Goal: Answer question/provide support

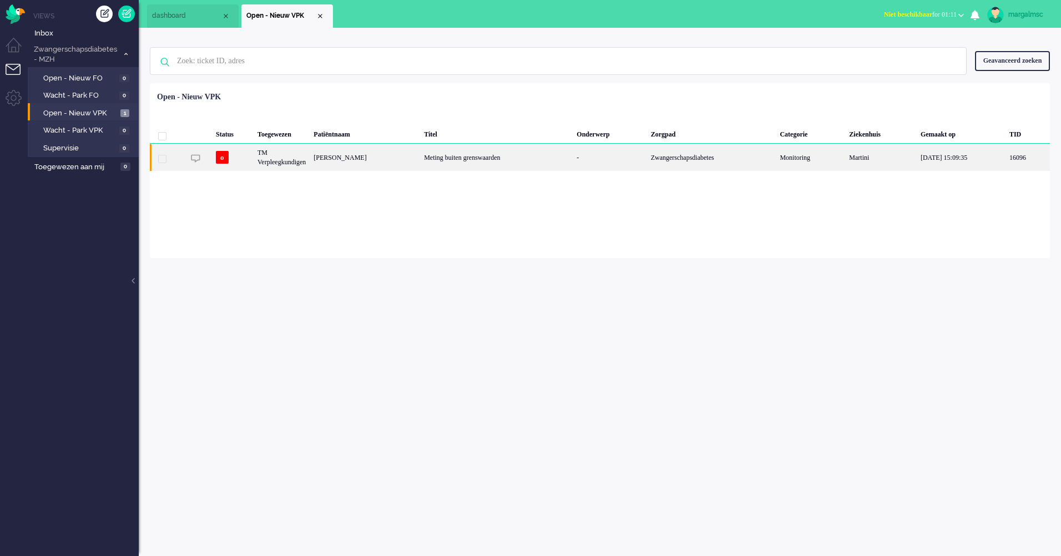
click at [450, 165] on div "Meting buiten grenswaarden" at bounding box center [496, 157] width 153 height 27
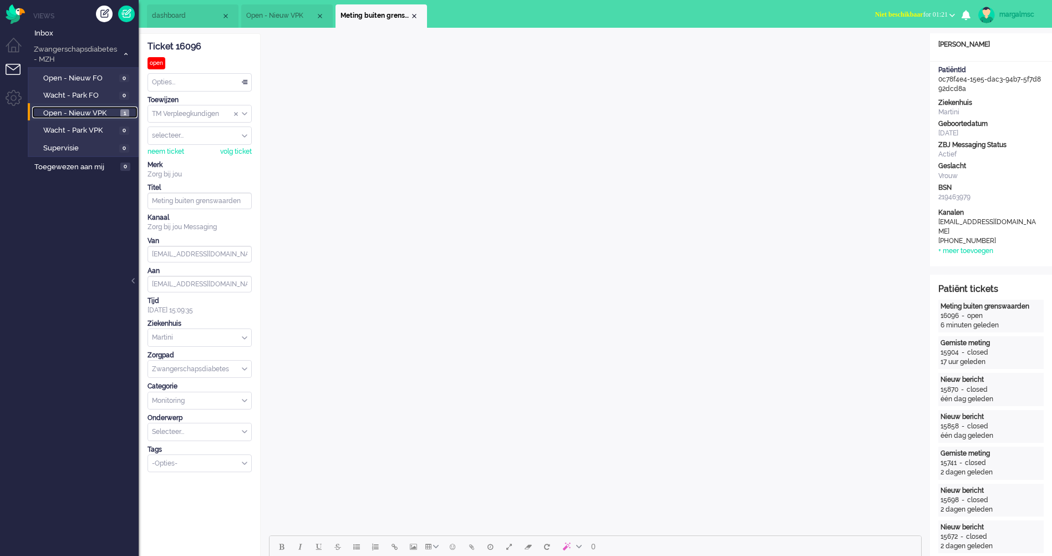
click at [98, 116] on span "Open - Nieuw VPK" at bounding box center [80, 113] width 74 height 11
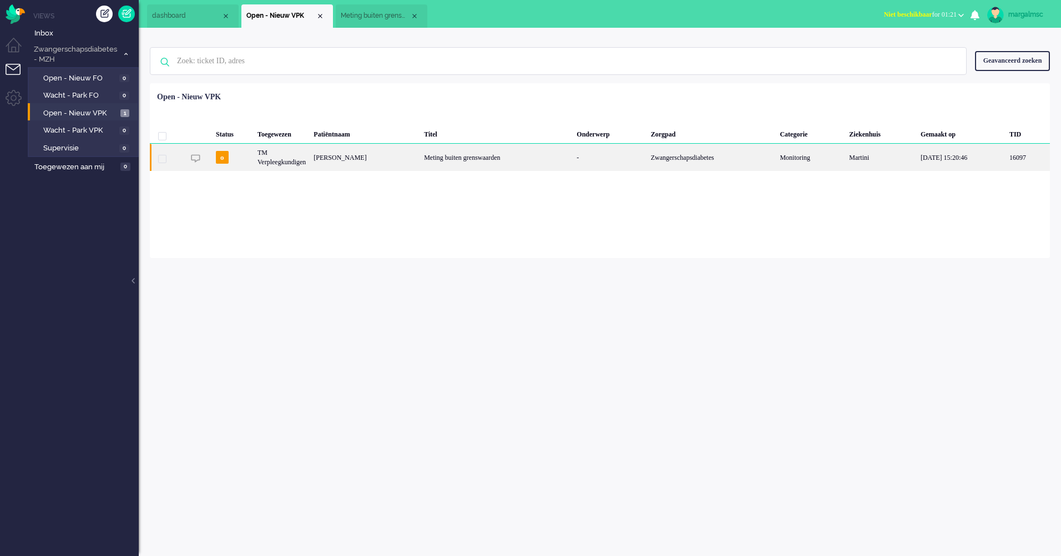
click at [420, 158] on div "[PERSON_NAME]" at bounding box center [364, 157] width 110 height 27
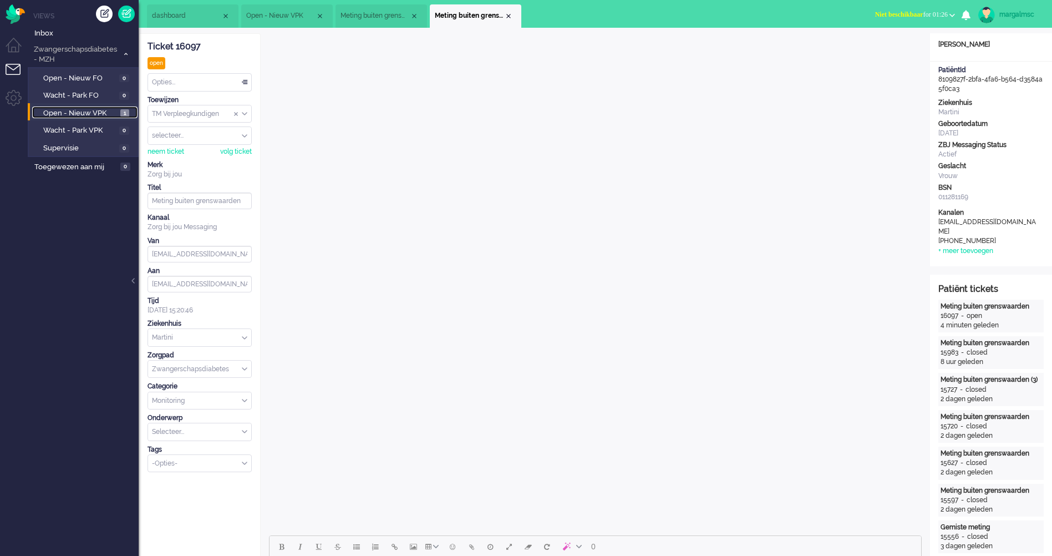
click at [93, 109] on span "Open - Nieuw VPK" at bounding box center [80, 113] width 74 height 11
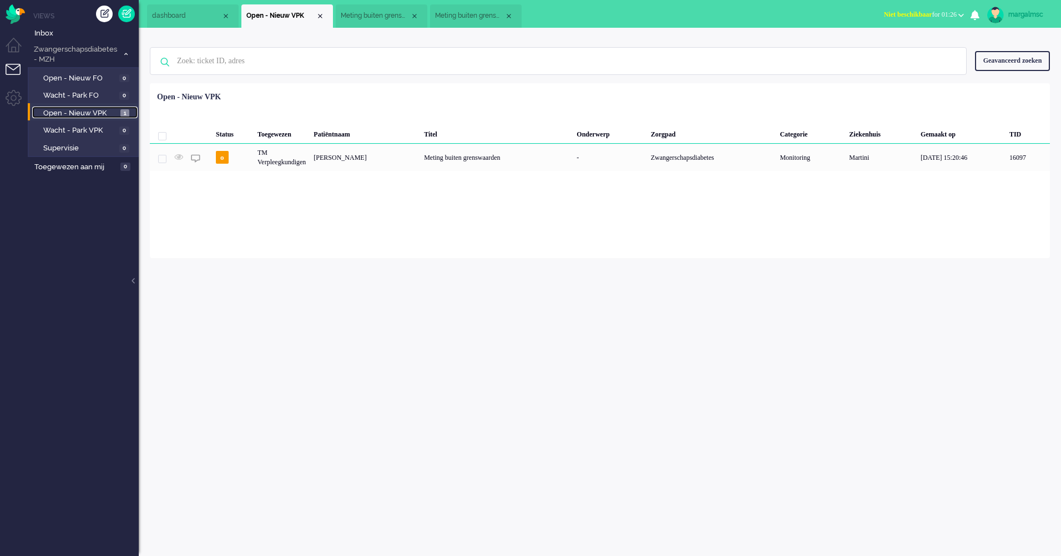
click at [506, 16] on div "Close tab" at bounding box center [508, 16] width 9 height 9
click at [411, 18] on div "Close tab" at bounding box center [414, 16] width 9 height 9
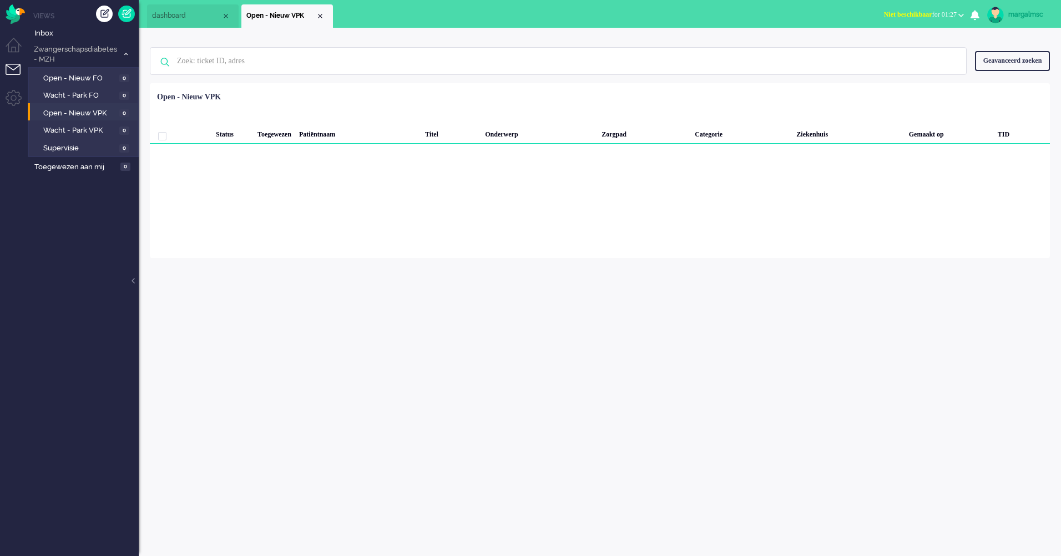
click at [422, 430] on div "margalmsc Thuis Ticket Csat Mijn gemiddelde cijfer Deze week - Ticket Bijdragen…" at bounding box center [600, 292] width 922 height 528
click at [1033, 13] on div "margalmsc" at bounding box center [1029, 14] width 42 height 11
click at [1001, 90] on link "Uitloggen" at bounding box center [1016, 89] width 77 height 11
